Goal: Information Seeking & Learning: Understand process/instructions

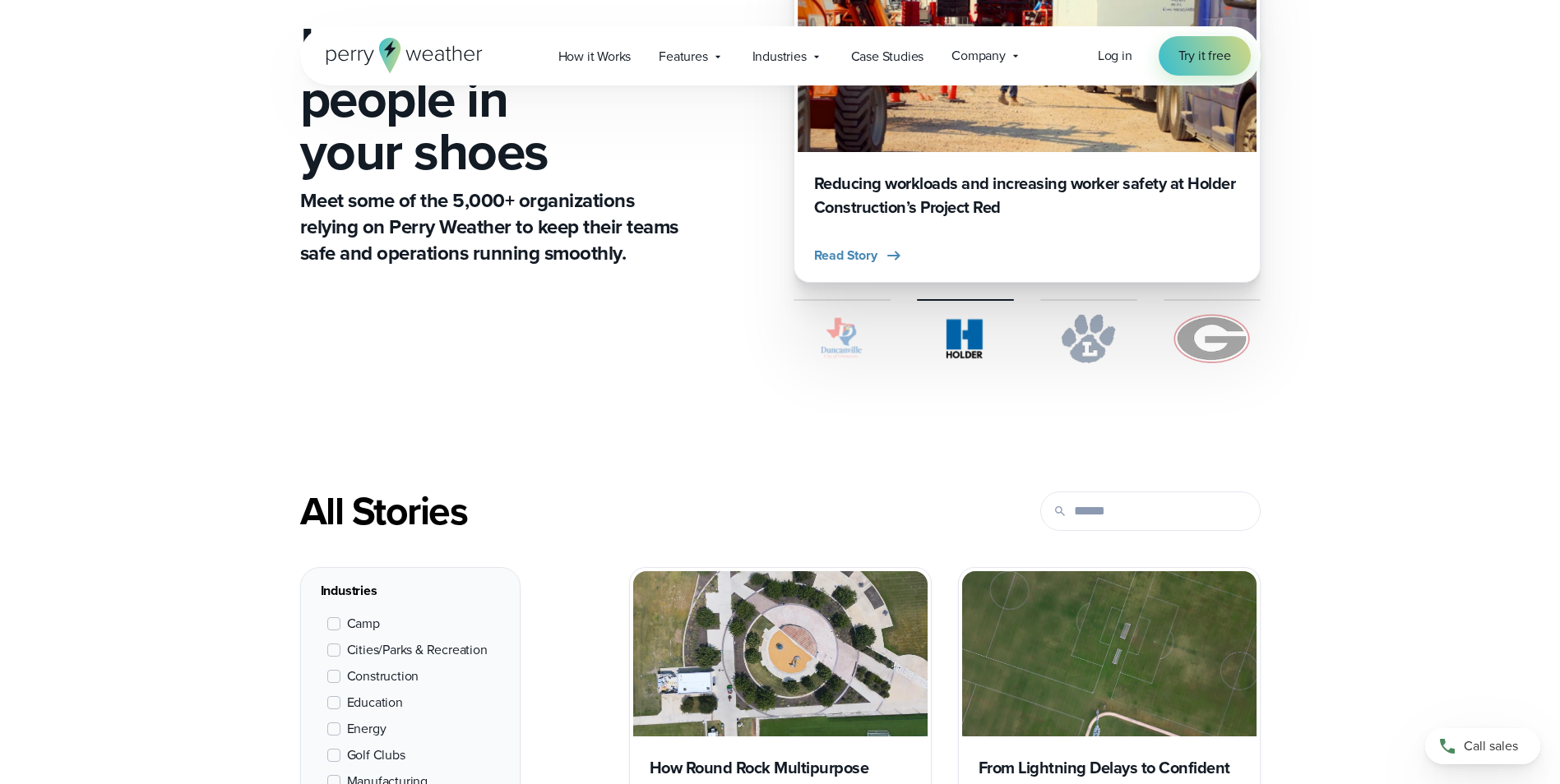
scroll to position [411, 0]
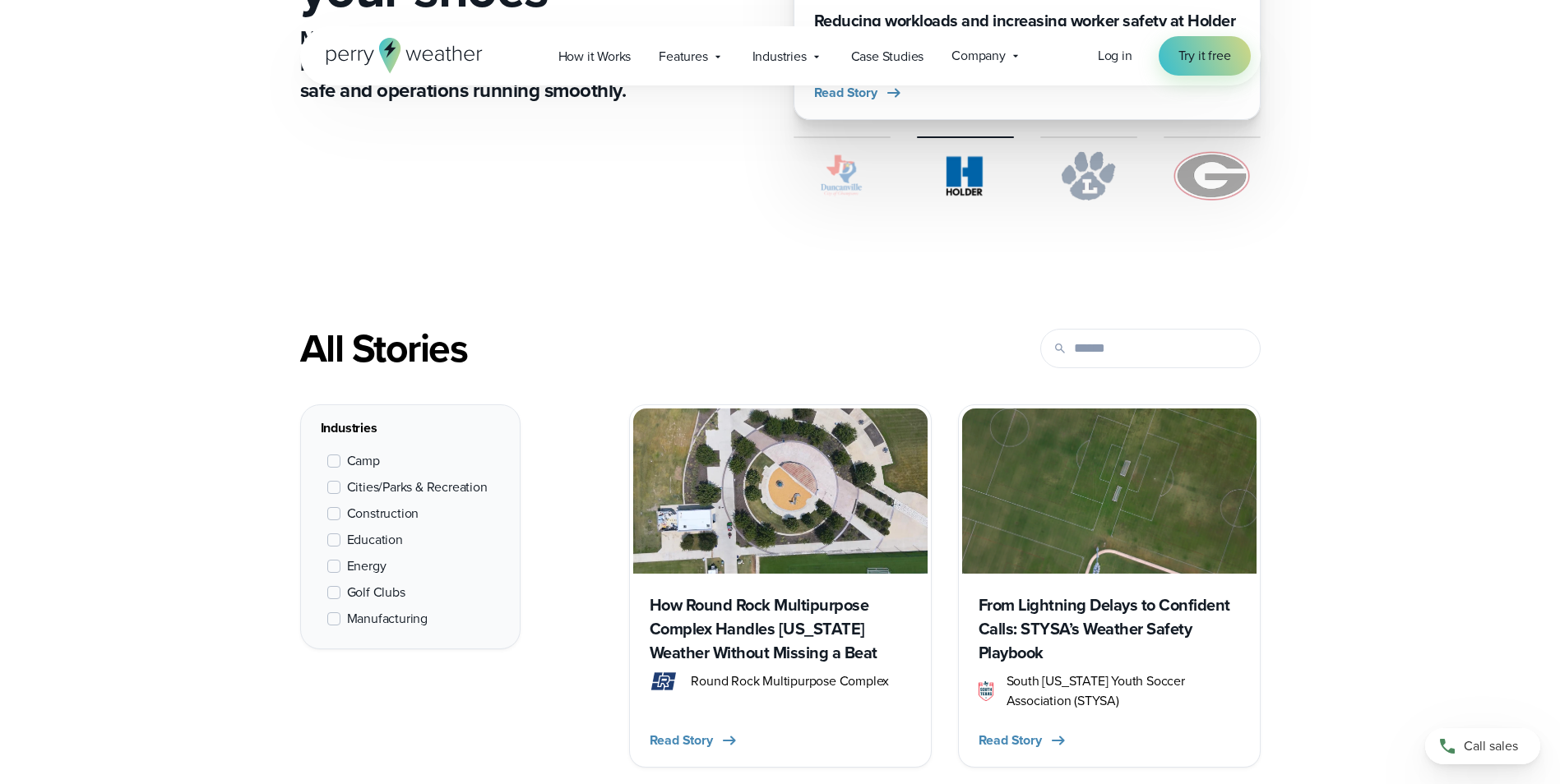
click at [336, 593] on span at bounding box center [334, 592] width 13 height 13
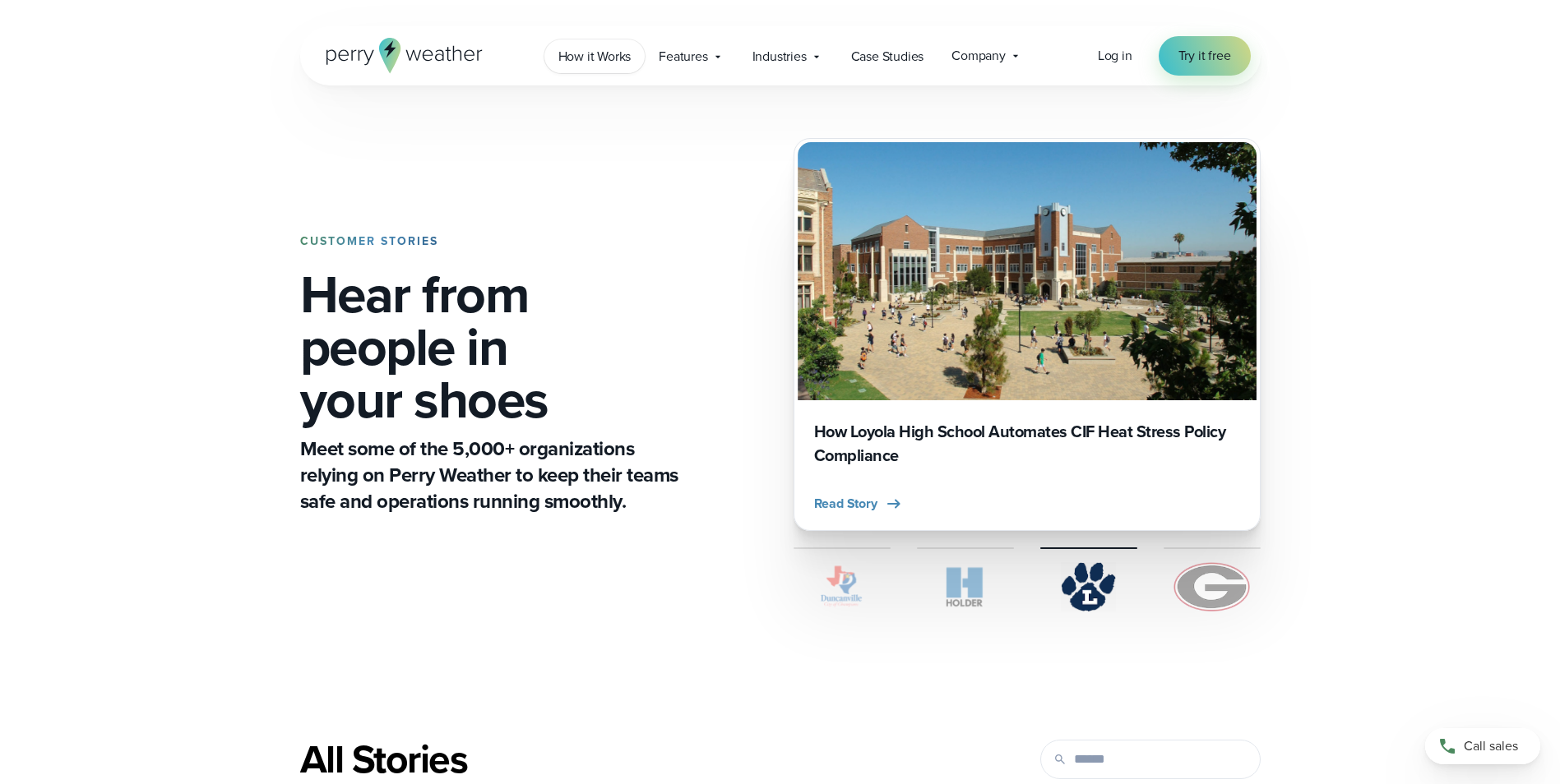
click at [578, 51] on span "How it Works" at bounding box center [594, 57] width 73 height 19
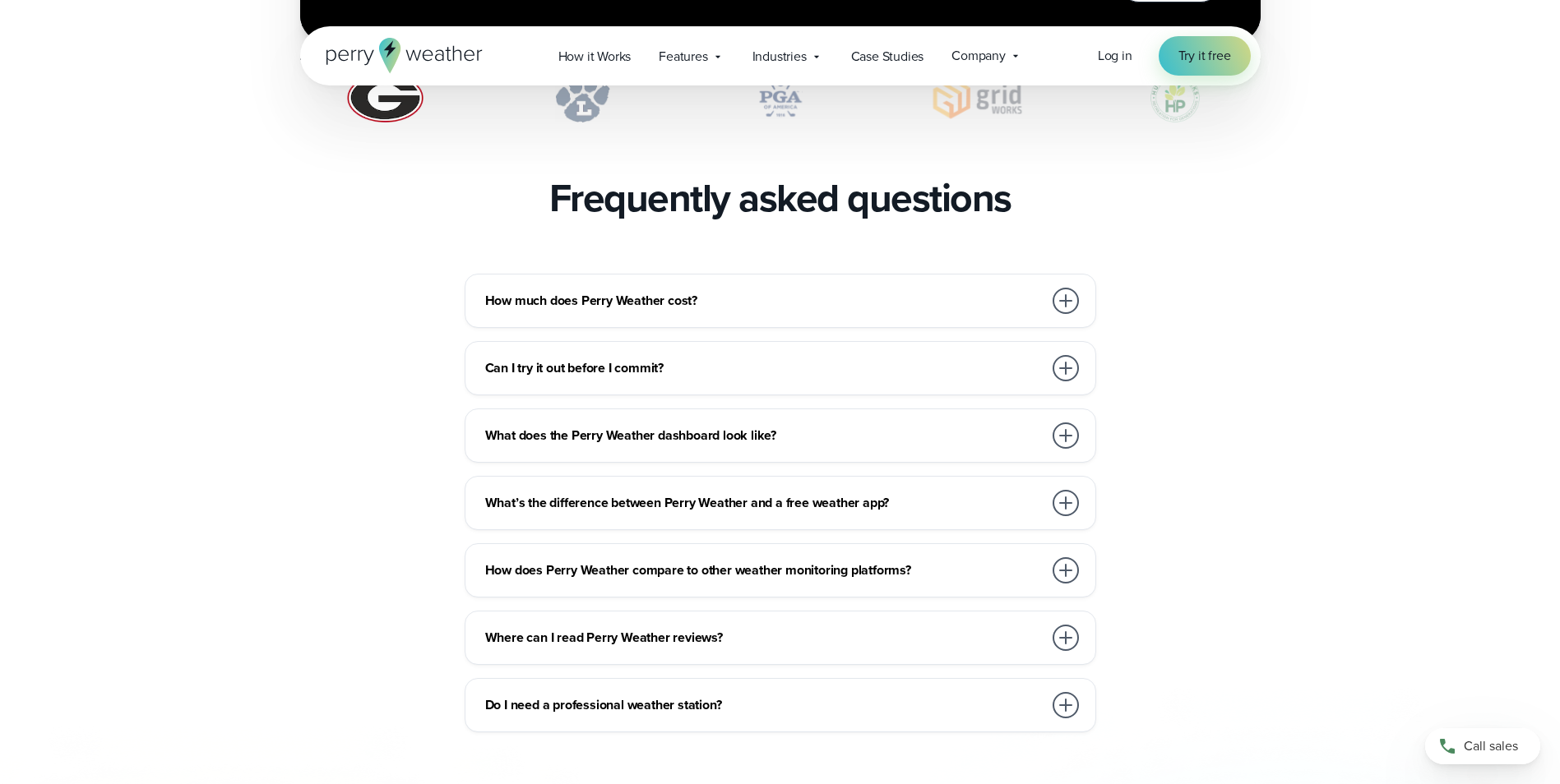
scroll to position [3534, 0]
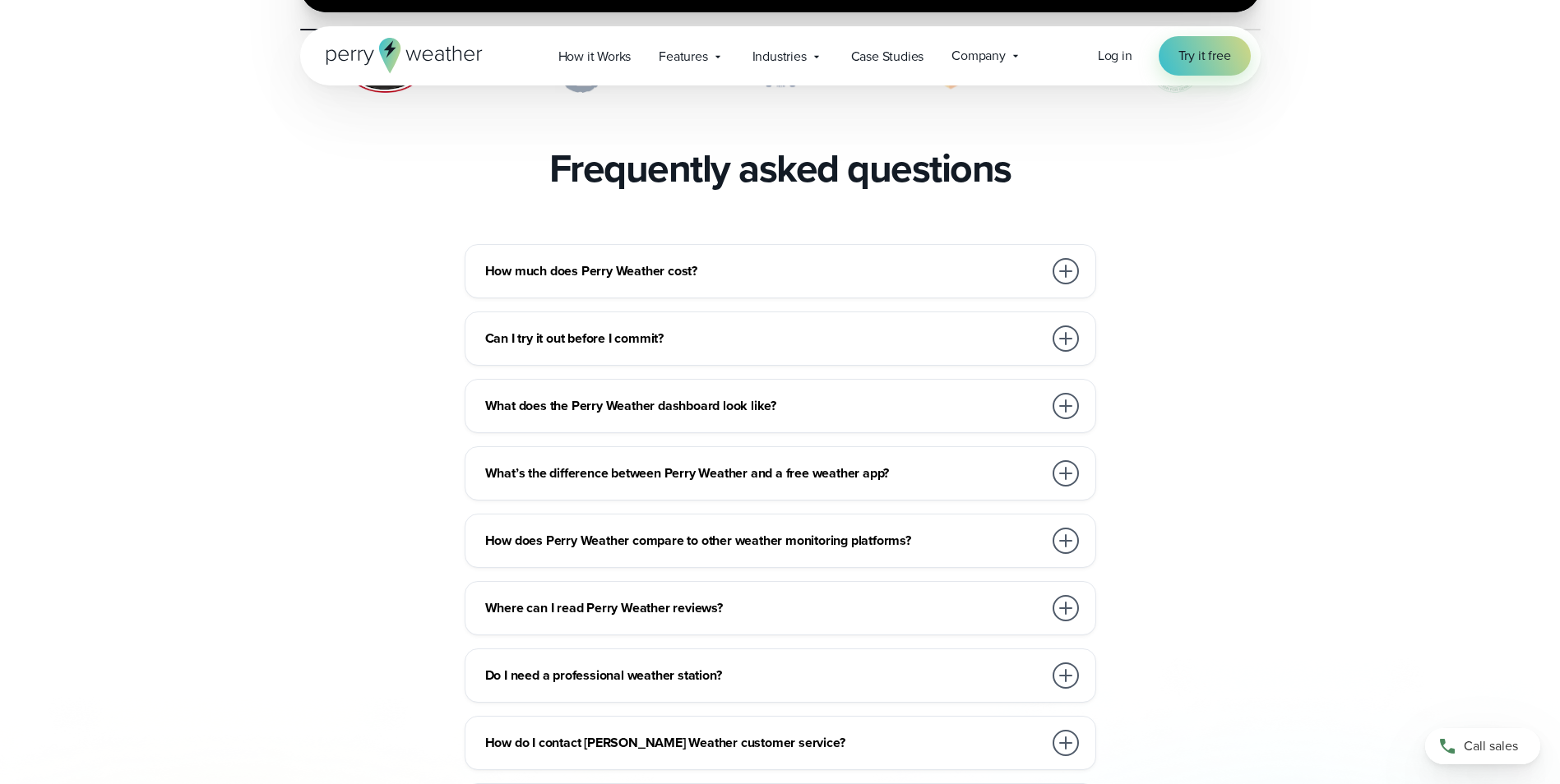
click at [1063, 259] on div at bounding box center [1065, 272] width 26 height 26
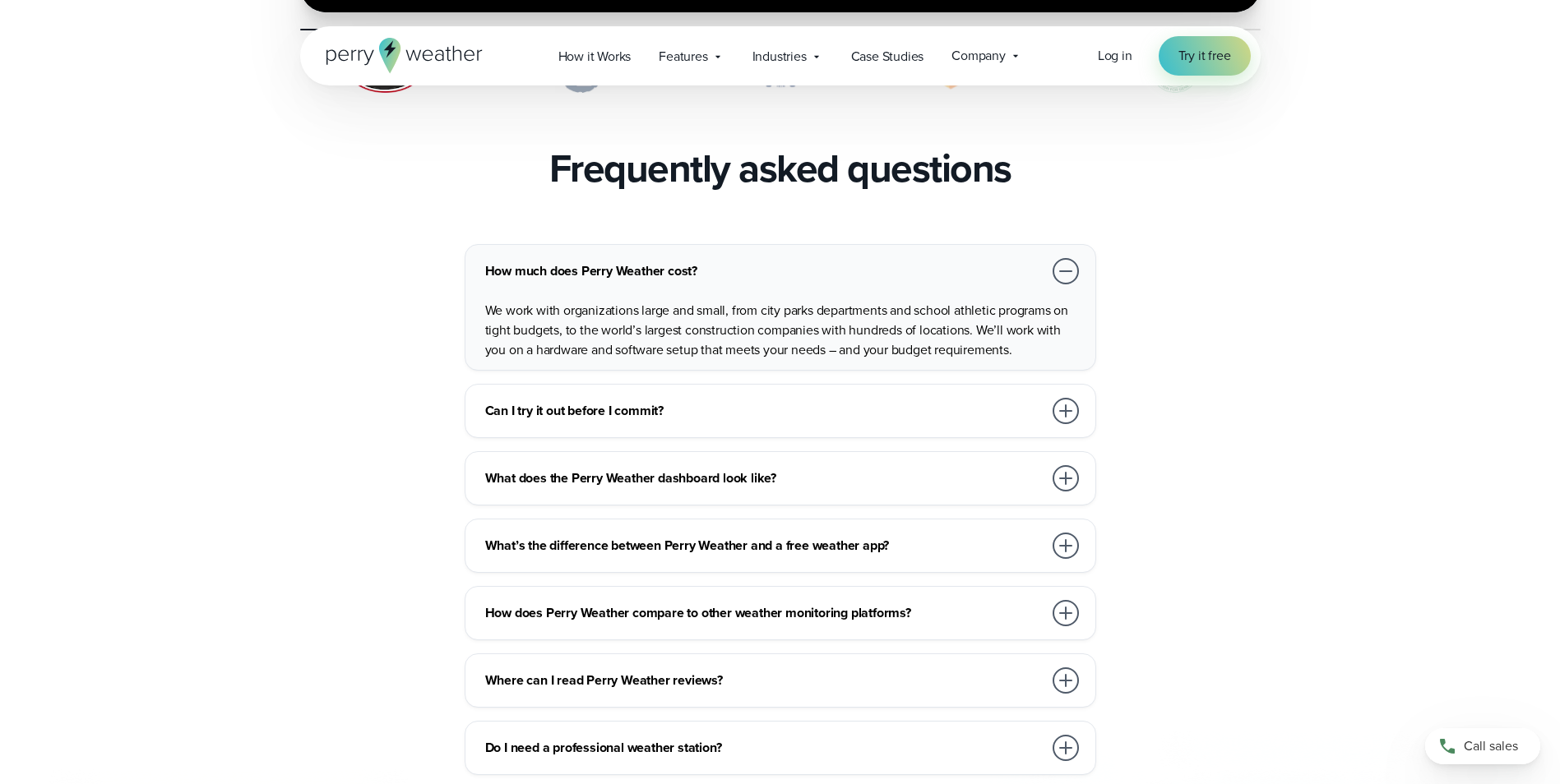
click at [1059, 465] on div at bounding box center [1065, 478] width 26 height 26
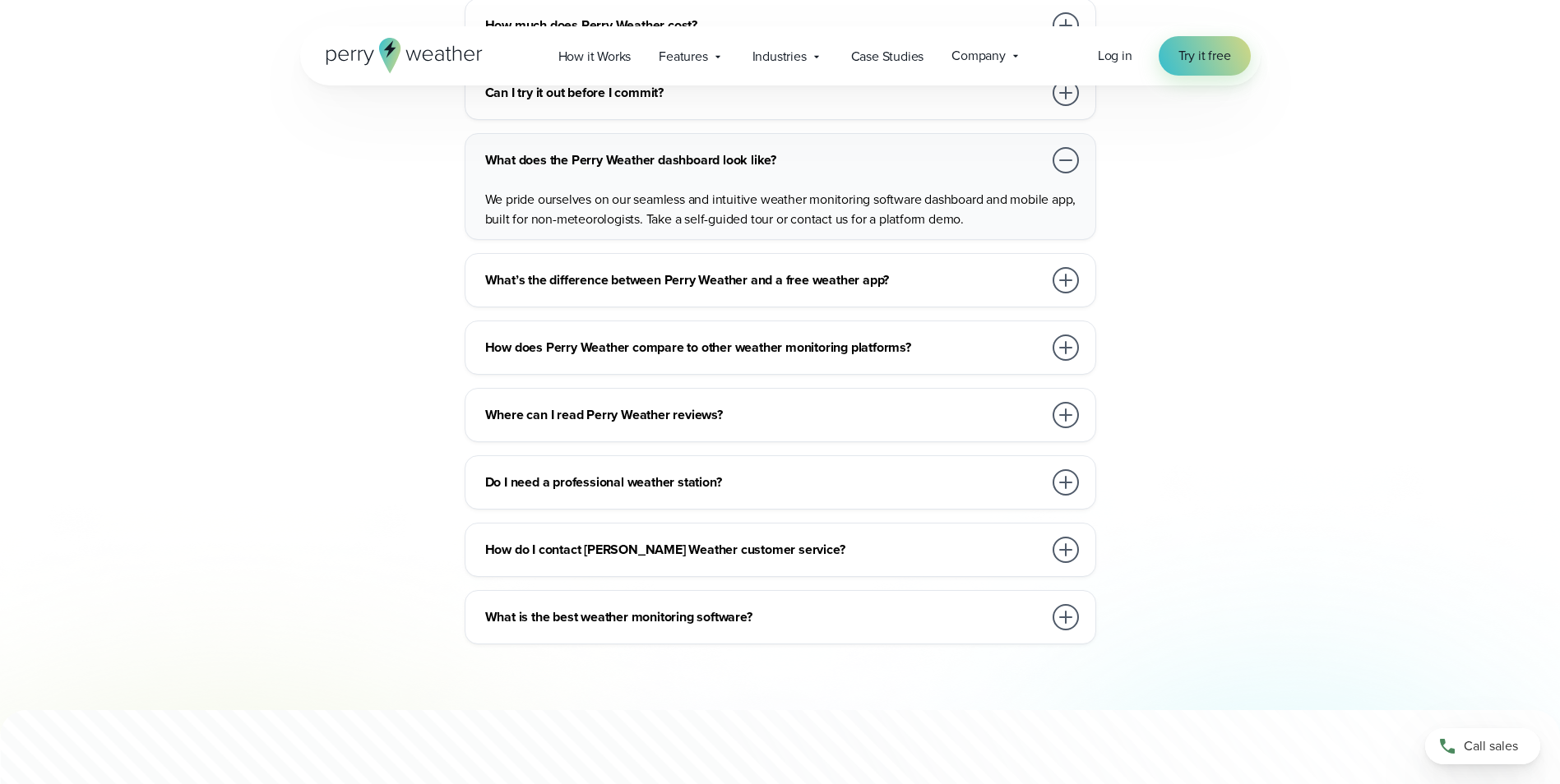
scroll to position [3781, 0]
click at [1067, 469] on div at bounding box center [1065, 482] width 26 height 26
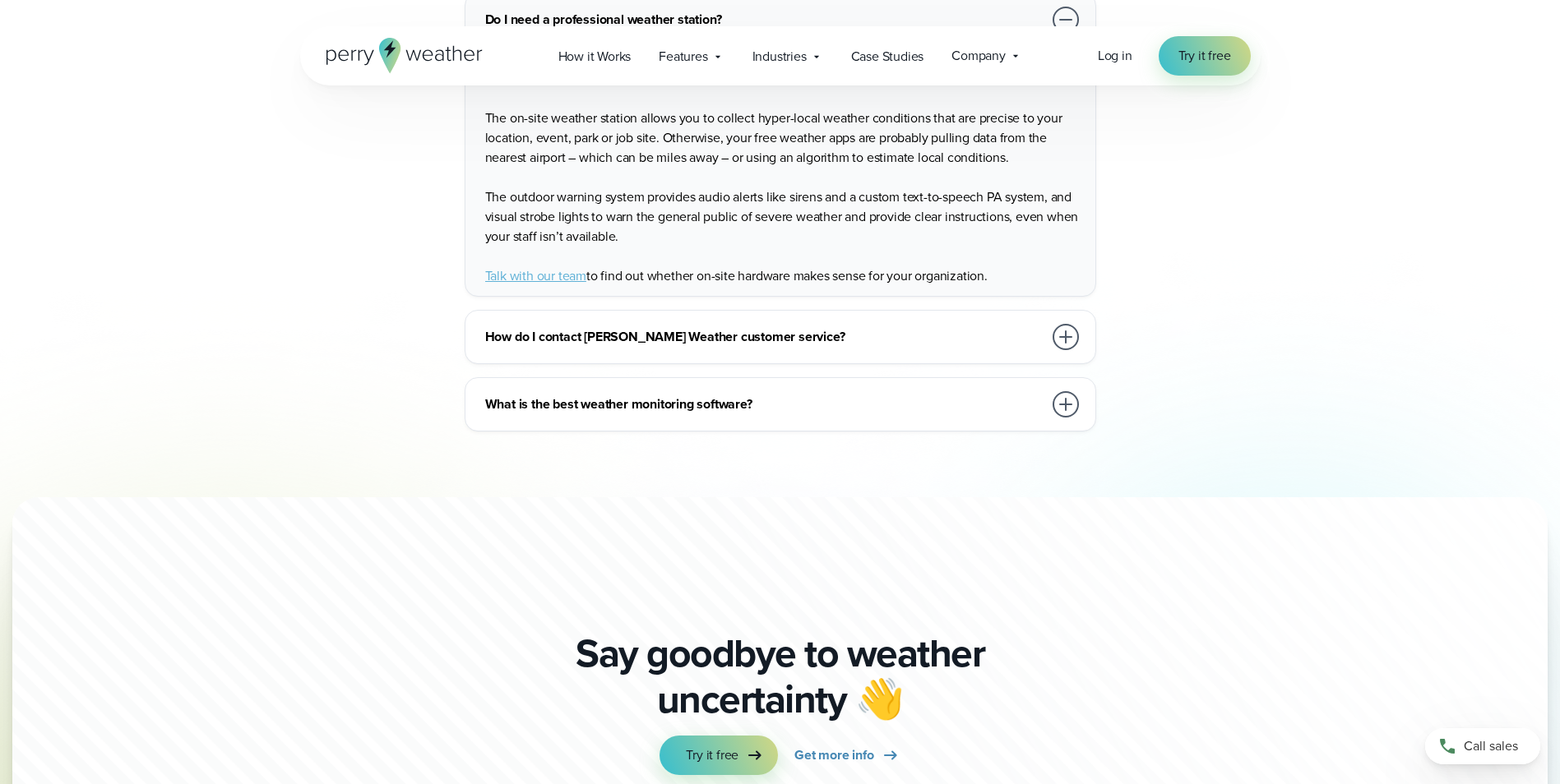
scroll to position [4192, 0]
click at [1062, 389] on div at bounding box center [1065, 402] width 26 height 26
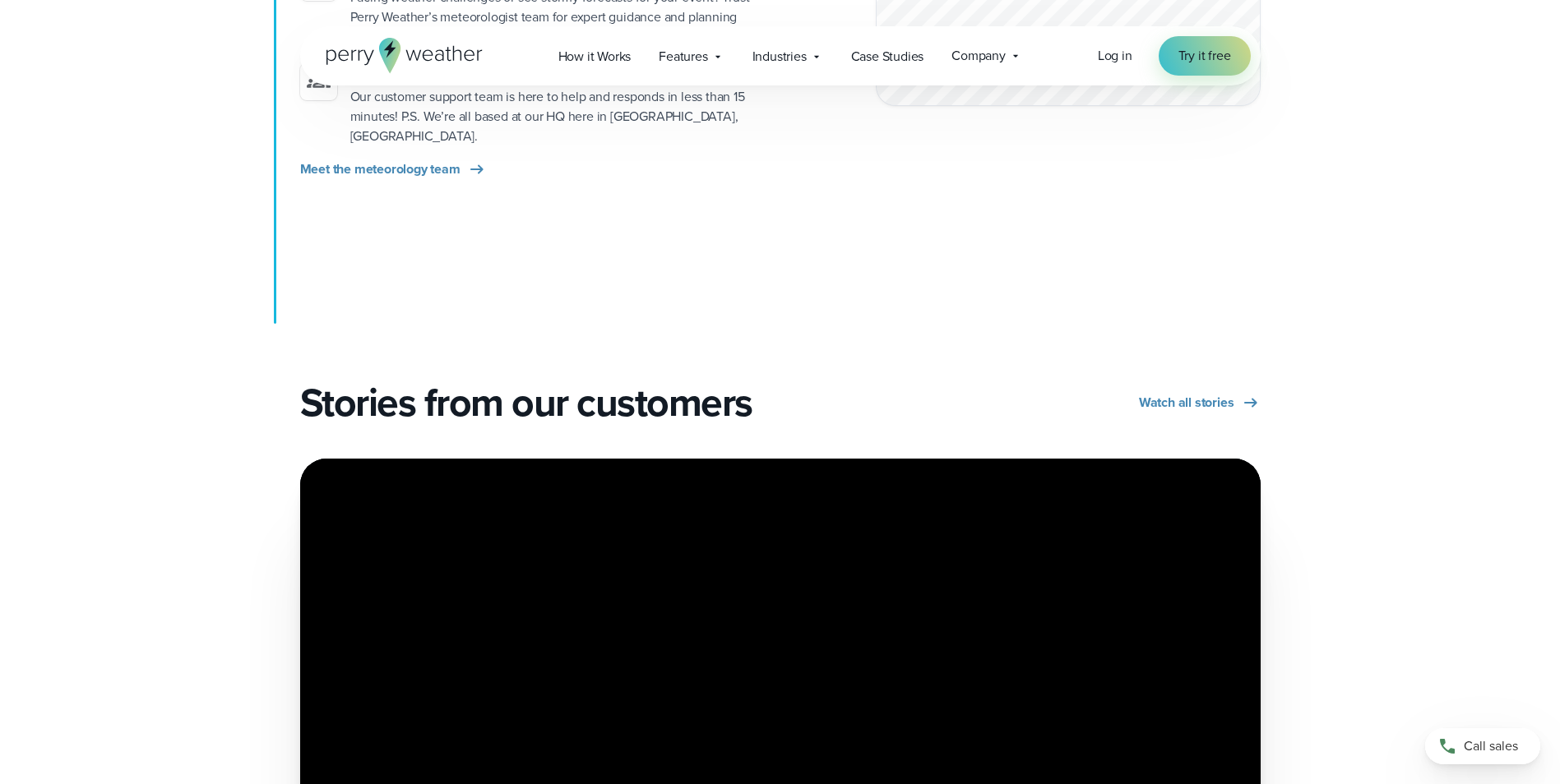
scroll to position [2548, 0]
